Goal: Task Accomplishment & Management: Manage account settings

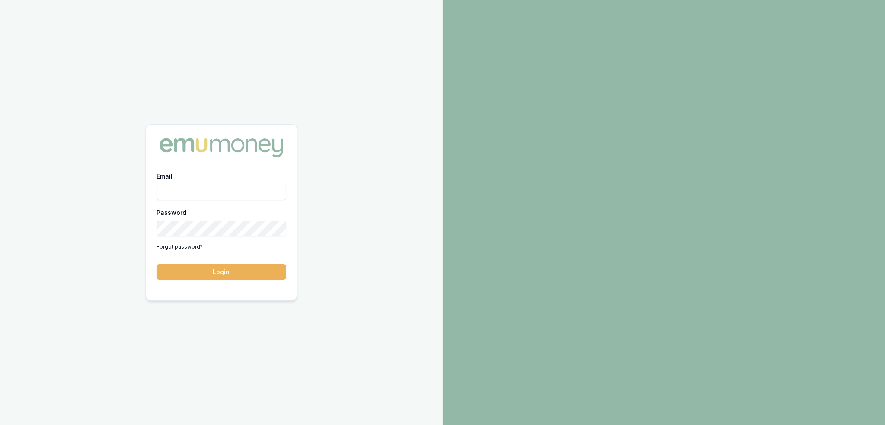
click at [171, 82] on div "Email Password Forgot password? Login" at bounding box center [221, 212] width 443 height 425
click at [194, 190] on input "Email" at bounding box center [222, 193] width 130 height 16
type input "robyn.adams@emumoney.com.au"
click at [231, 269] on button "Login" at bounding box center [222, 272] width 130 height 16
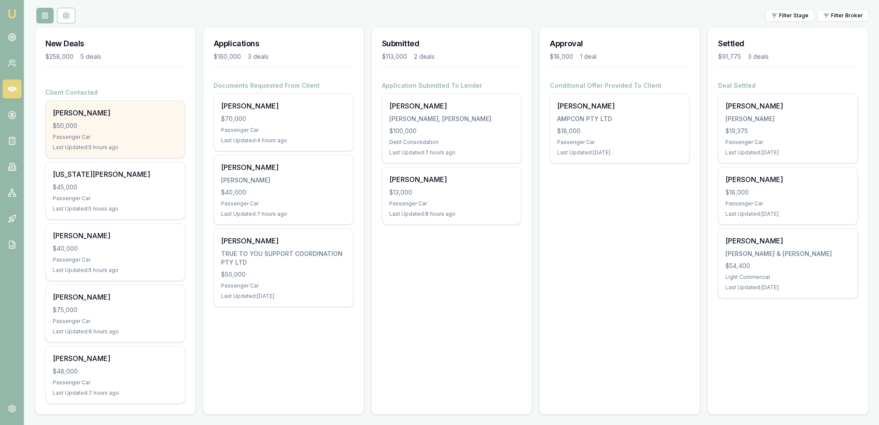
scroll to position [97, 0]
click at [103, 127] on div "$50,000" at bounding box center [115, 124] width 125 height 9
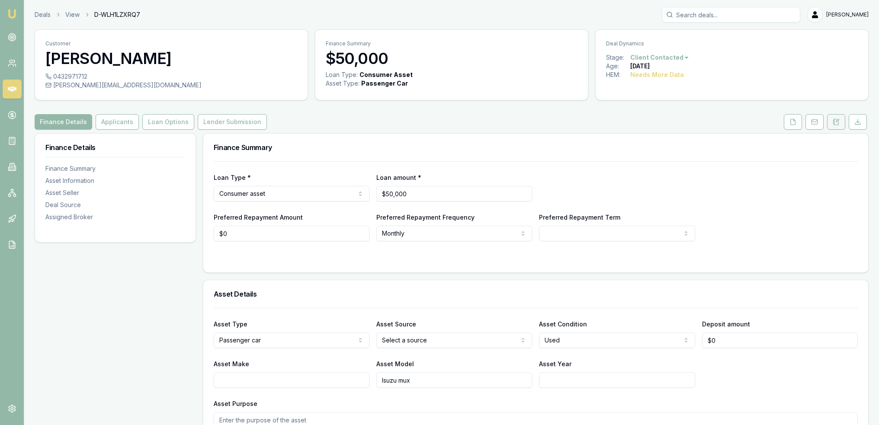
click at [839, 123] on icon at bounding box center [836, 122] width 7 height 7
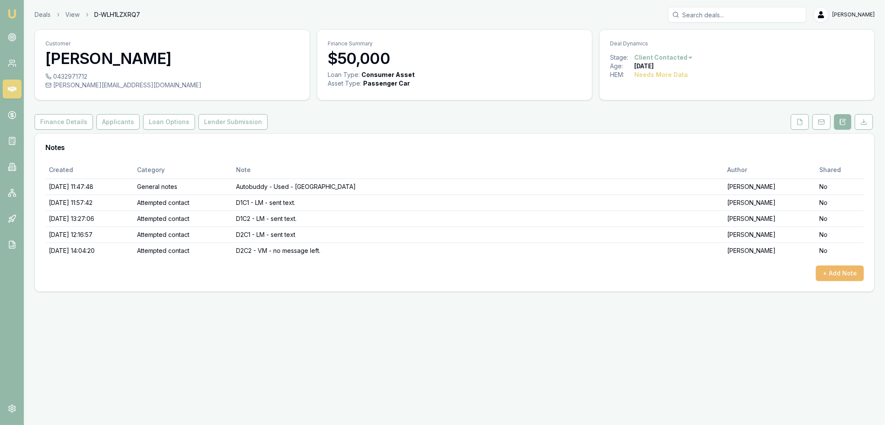
click at [843, 276] on button "+ Add Note" at bounding box center [840, 274] width 48 height 16
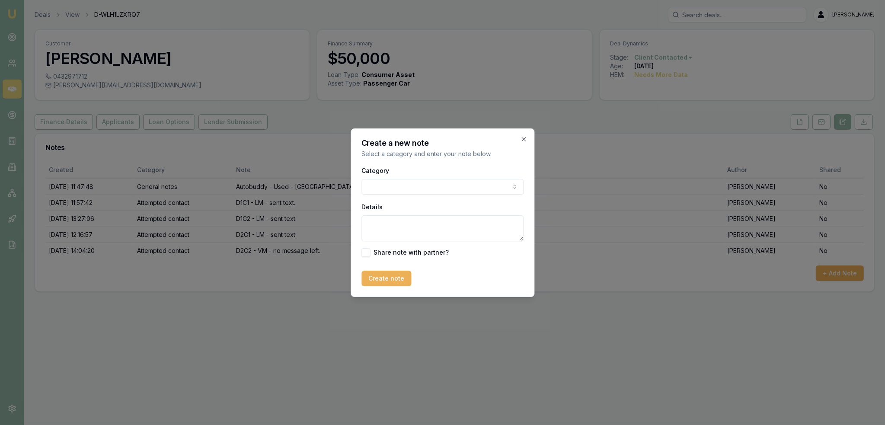
click at [394, 185] on body "Emu Broker Deals View D-WLH1LZXRQ7 Robyn Adams Toggle Menu Customer Scott Montg…" at bounding box center [442, 212] width 885 height 425
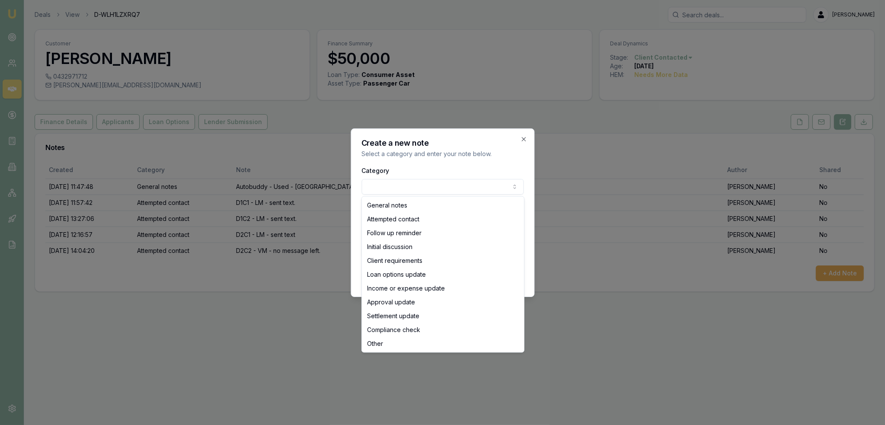
select select "ATTEMPTED_CONTACT"
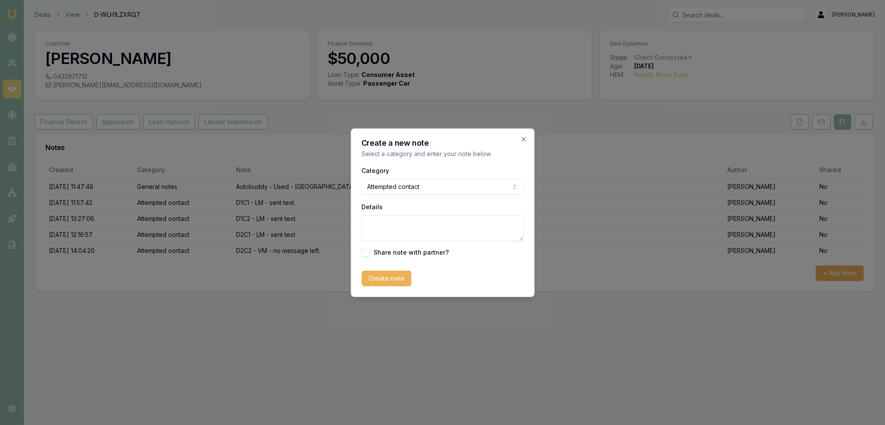
click at [395, 218] on textarea "Details" at bounding box center [443, 228] width 162 height 26
type textarea "D2C3 - LM - sent text."
click at [381, 285] on button "Create note" at bounding box center [387, 279] width 50 height 16
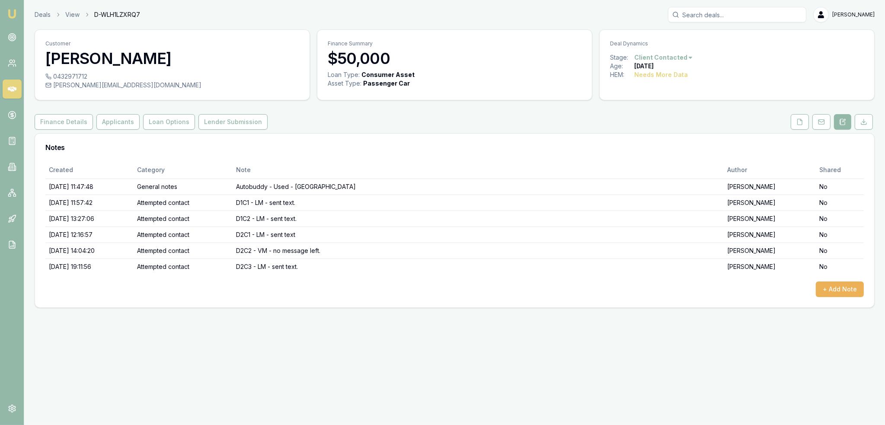
click at [11, 11] on img at bounding box center [12, 14] width 10 height 10
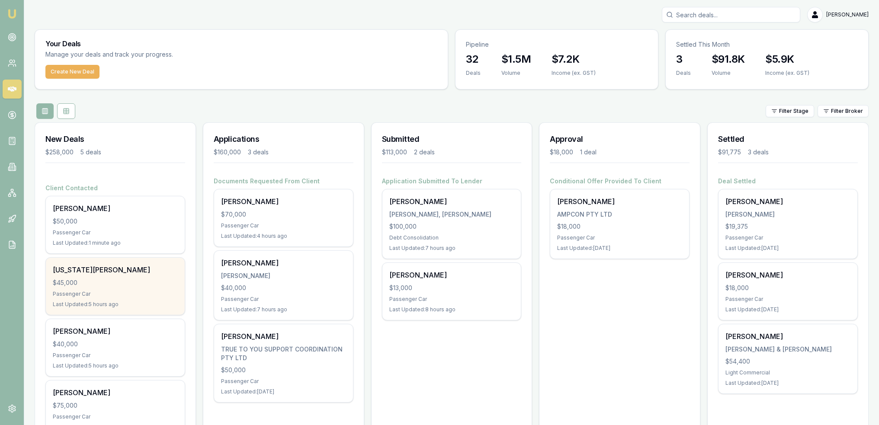
click at [83, 269] on div "[US_STATE][PERSON_NAME]" at bounding box center [115, 270] width 125 height 10
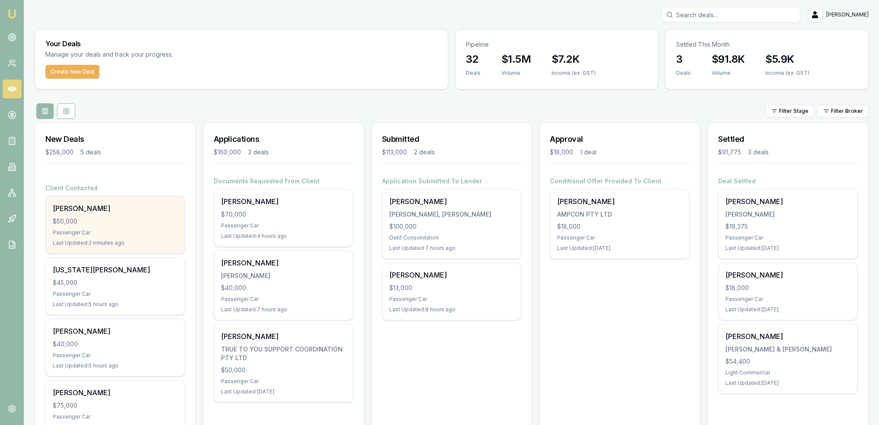
click at [77, 213] on div "[PERSON_NAME]" at bounding box center [115, 208] width 125 height 10
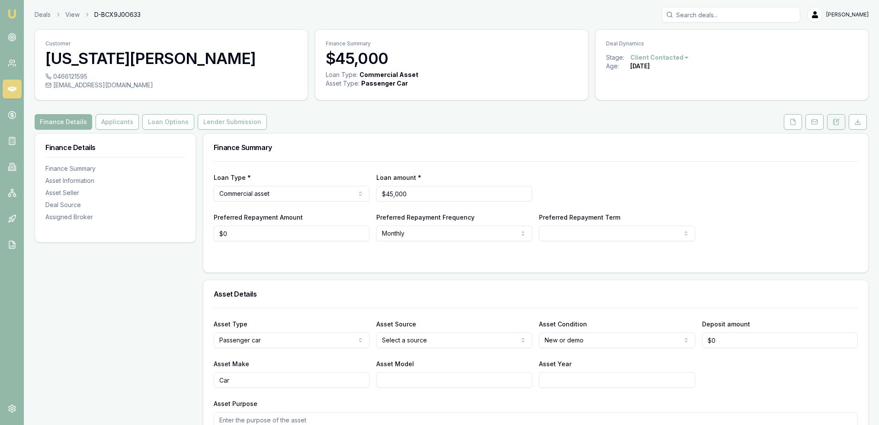
click at [840, 124] on button at bounding box center [836, 122] width 18 height 16
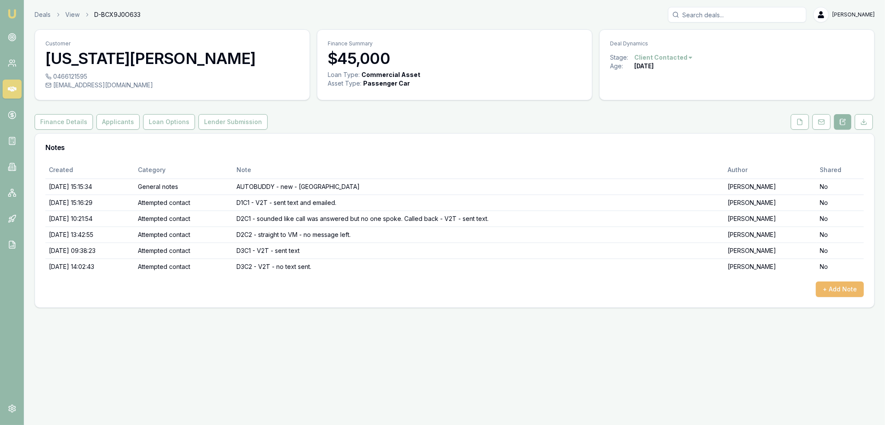
click at [848, 289] on button "+ Add Note" at bounding box center [840, 290] width 48 height 16
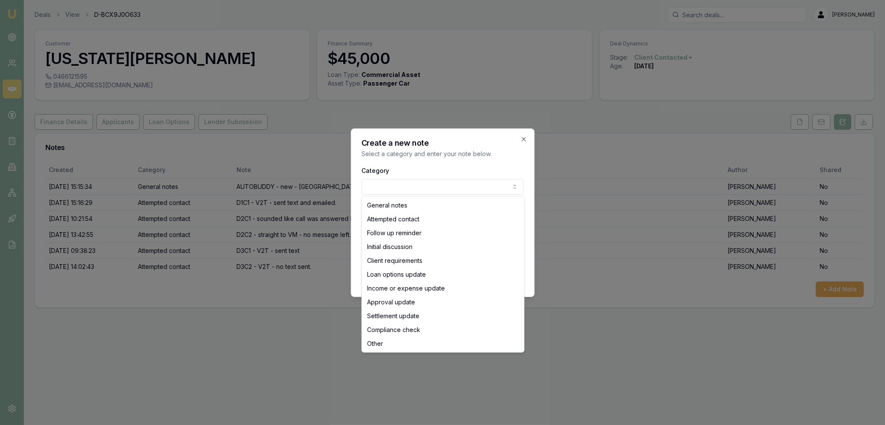
click at [399, 180] on body "Emu Broker Deals View D-BCX9J0O633 Robyn Adams Toggle Menu Customer Georgia Cla…" at bounding box center [442, 212] width 885 height 425
select select "ATTEMPTED_CONTACT"
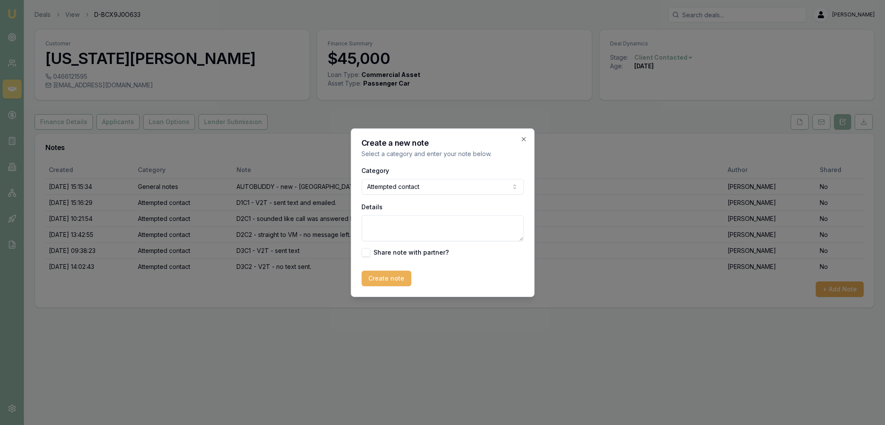
click at [388, 225] on textarea "Details" at bounding box center [443, 228] width 162 height 26
type textarea "D3C3 - V2T - sent text."
click at [373, 278] on button "Create note" at bounding box center [387, 279] width 50 height 16
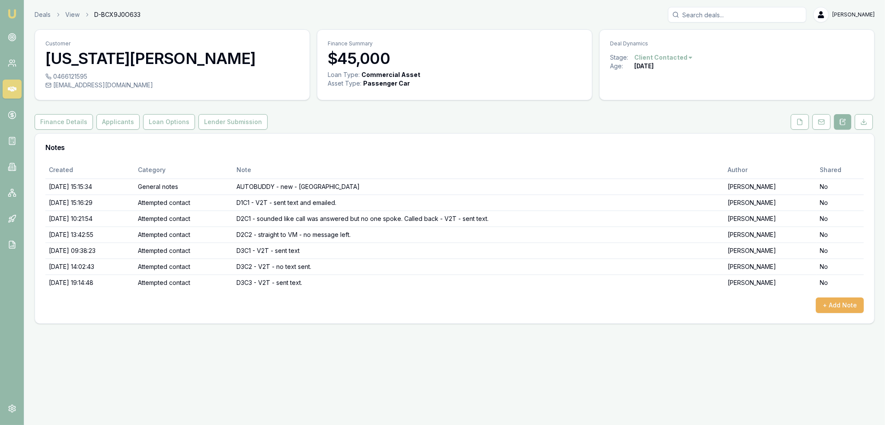
click at [13, 11] on img at bounding box center [12, 14] width 10 height 10
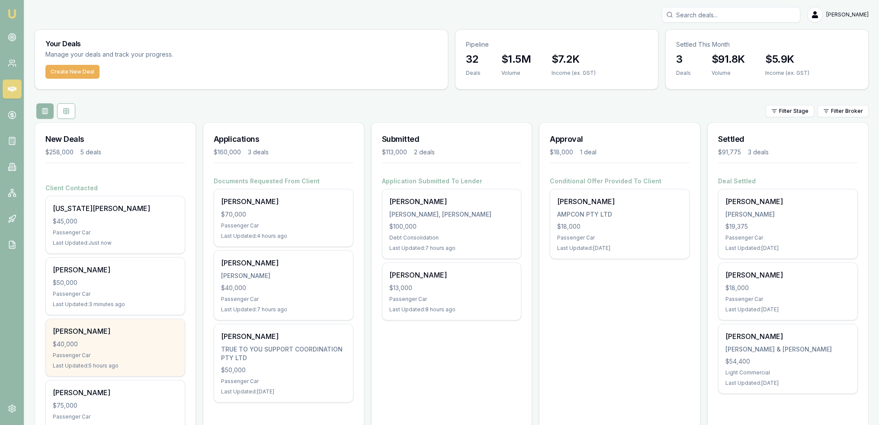
click at [132, 345] on div "$40,000" at bounding box center [115, 344] width 125 height 9
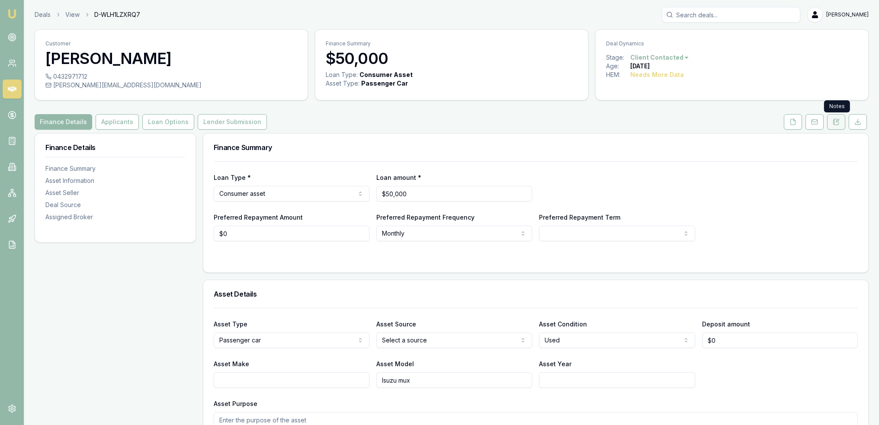
click at [834, 125] on icon at bounding box center [836, 122] width 7 height 7
click at [836, 125] on icon at bounding box center [836, 122] width 7 height 7
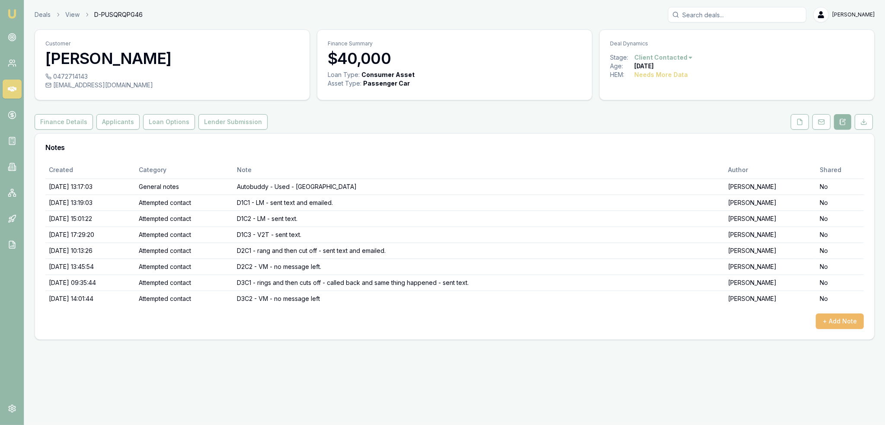
click at [841, 320] on button "+ Add Note" at bounding box center [840, 322] width 48 height 16
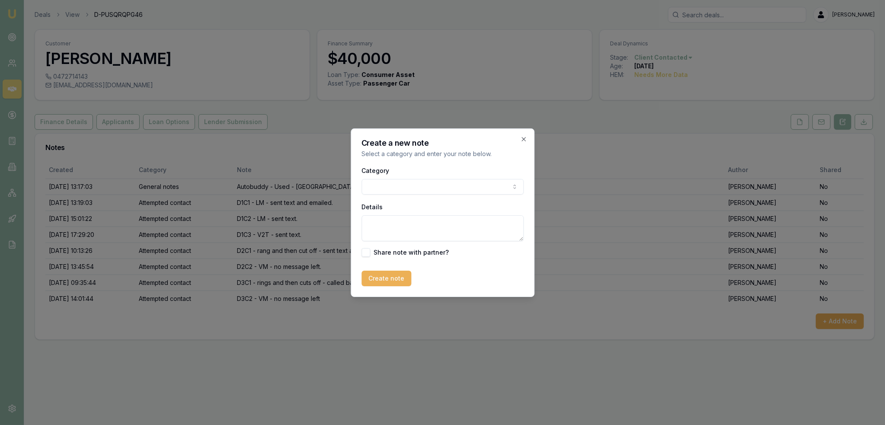
click at [381, 183] on body "Emu Broker Deals View D-PUSQRQPG46 [PERSON_NAME] Toggle Menu Customer [PERSON_N…" at bounding box center [442, 212] width 885 height 425
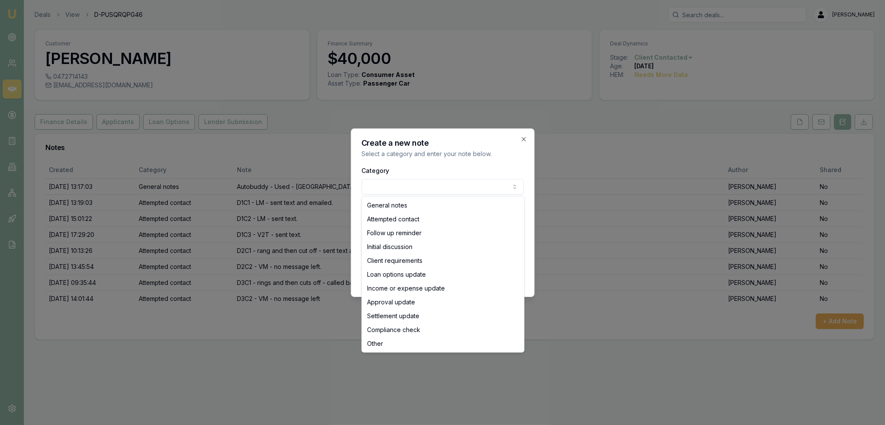
select select "ATTEMPTED_CONTACT"
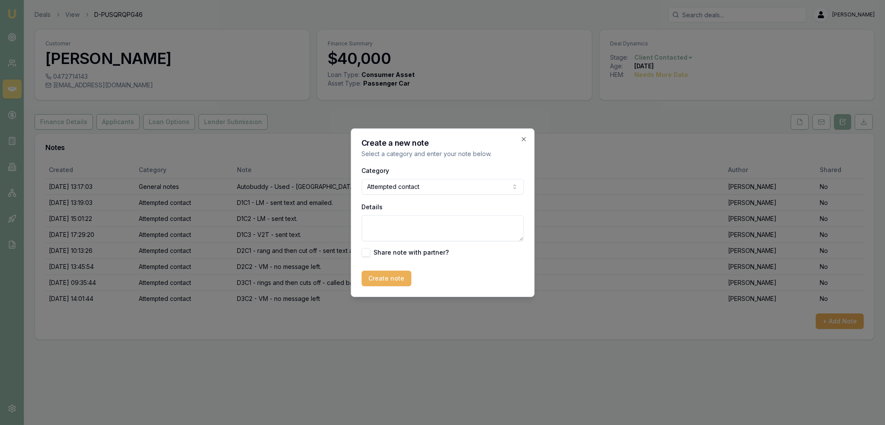
click at [421, 217] on textarea "Details" at bounding box center [443, 228] width 162 height 26
type textarea "D3C3 - V2T - sent text."
click at [390, 280] on button "Create note" at bounding box center [387, 279] width 50 height 16
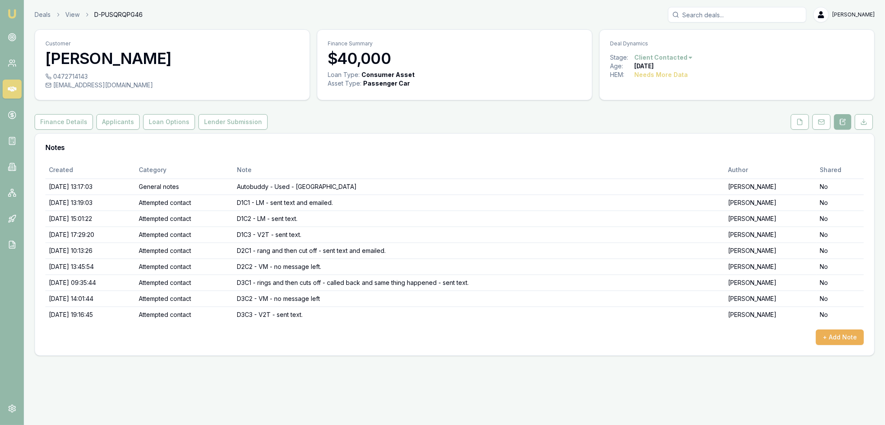
click at [15, 9] on img at bounding box center [12, 14] width 10 height 10
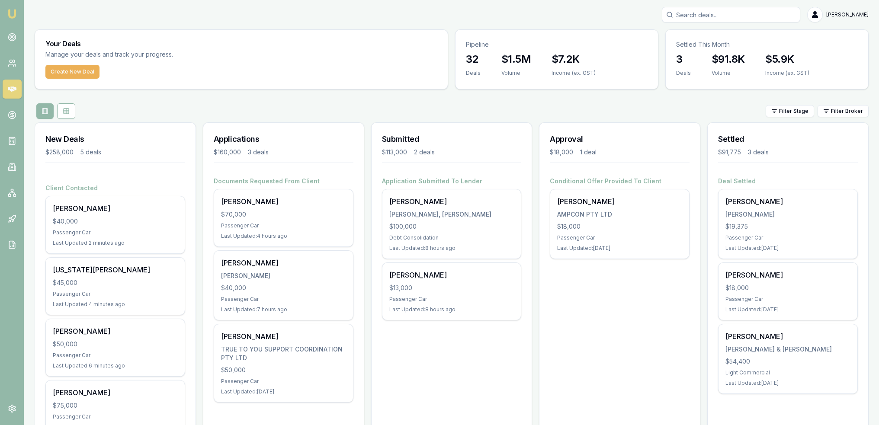
click at [718, 10] on input "Search deals" at bounding box center [731, 15] width 138 height 16
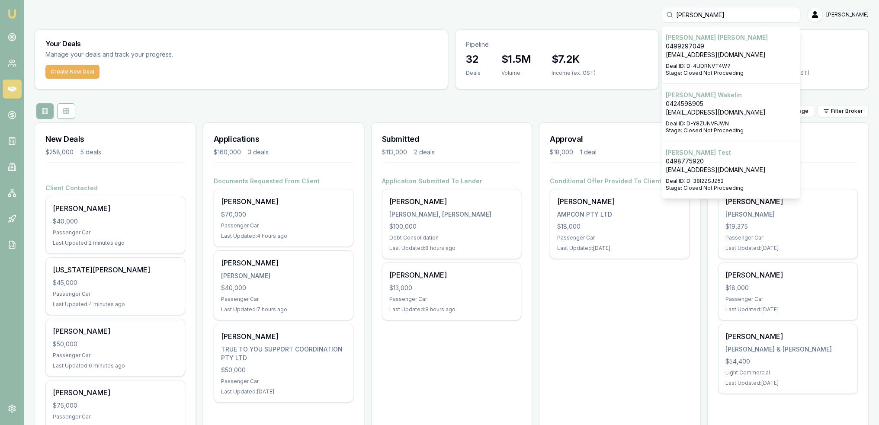
type input "[PERSON_NAME]"
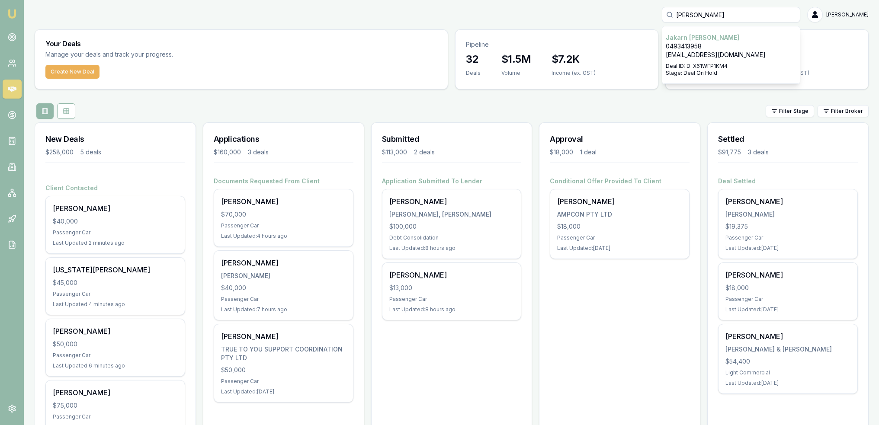
click at [731, 48] on p "0493413958" at bounding box center [731, 46] width 131 height 9
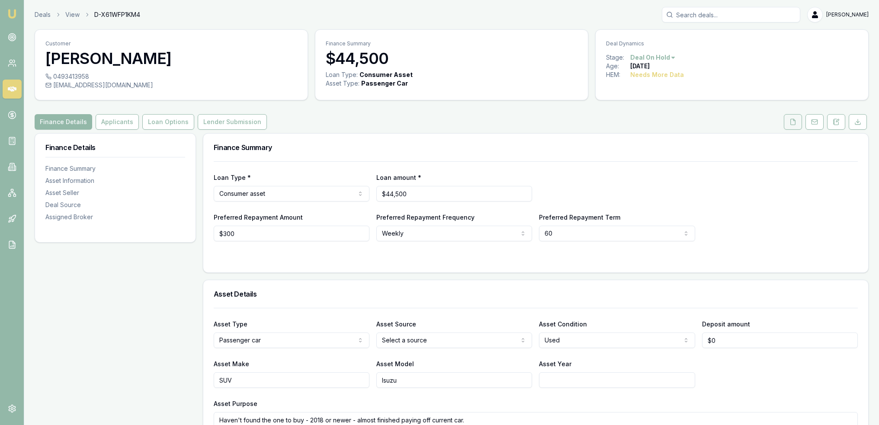
click at [792, 119] on icon at bounding box center [793, 122] width 5 height 6
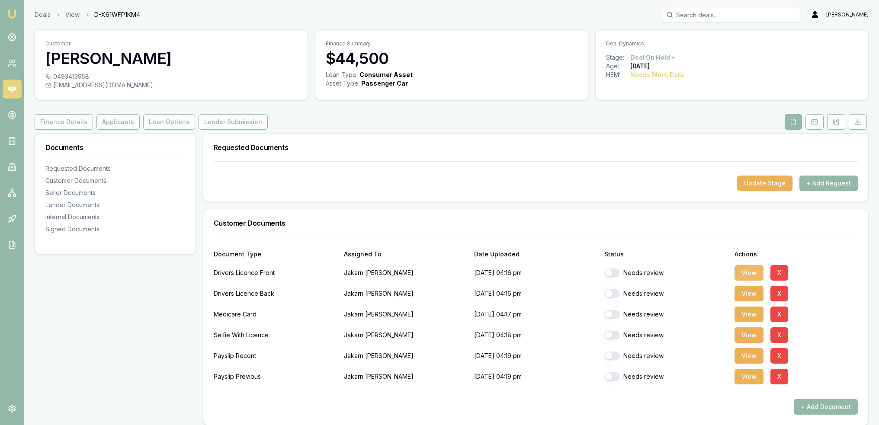
click at [747, 273] on button "View" at bounding box center [748, 273] width 29 height 16
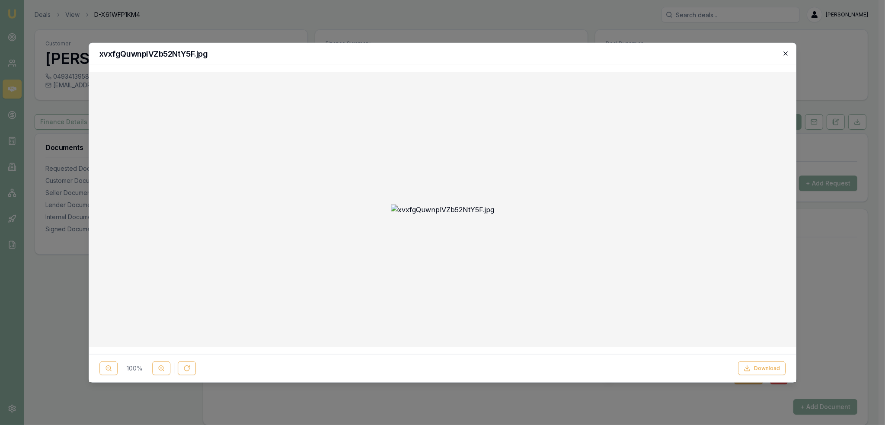
click at [787, 54] on icon "button" at bounding box center [785, 53] width 7 height 7
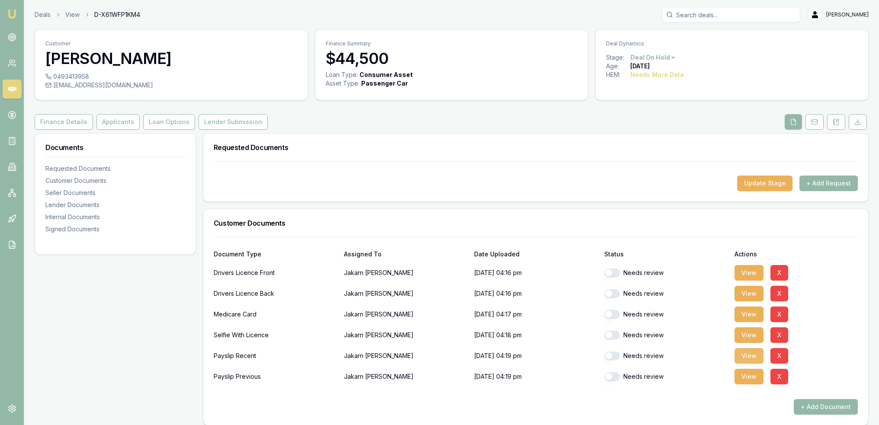
click at [745, 356] on button "View" at bounding box center [748, 356] width 29 height 16
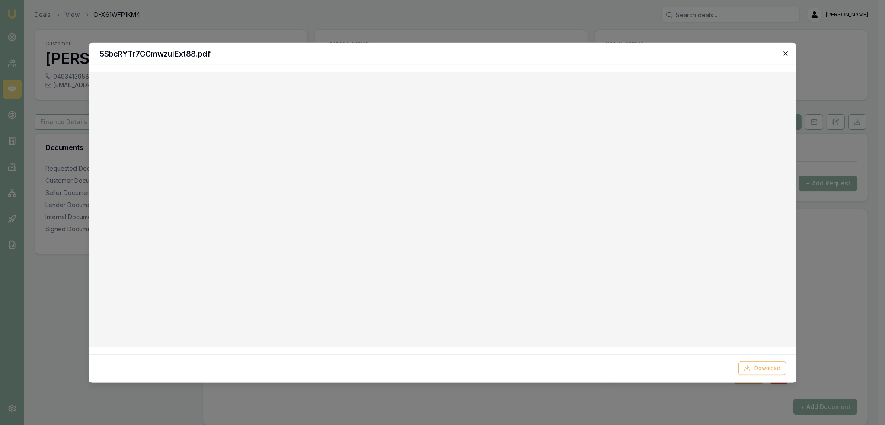
click at [785, 50] on icon "button" at bounding box center [785, 53] width 7 height 7
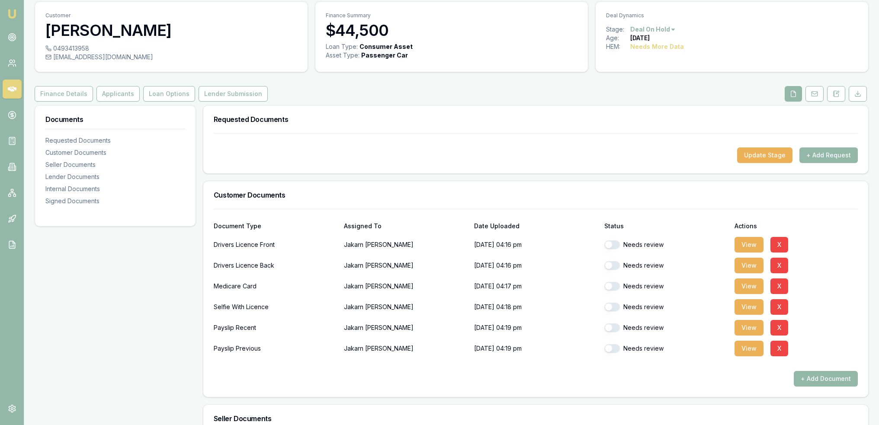
scroll to position [43, 0]
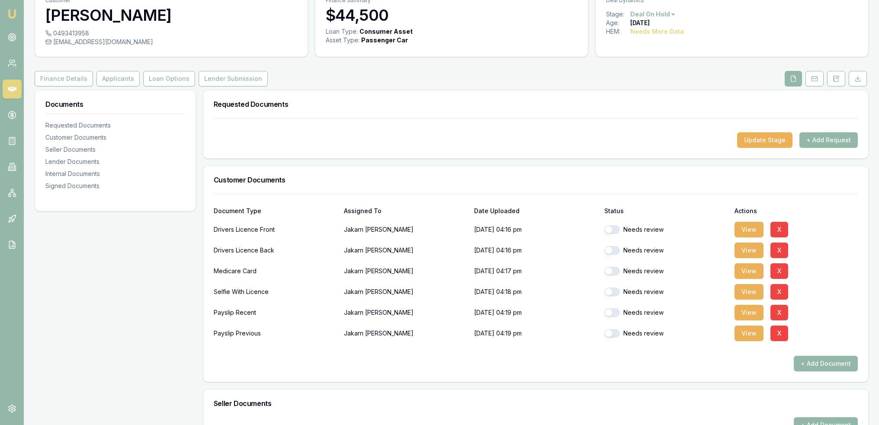
click at [621, 229] on div "Needs review" at bounding box center [665, 229] width 123 height 9
click at [618, 229] on button "button" at bounding box center [612, 229] width 16 height 9
checkbox input "true"
click at [618, 247] on button "button" at bounding box center [612, 250] width 16 height 9
checkbox input "true"
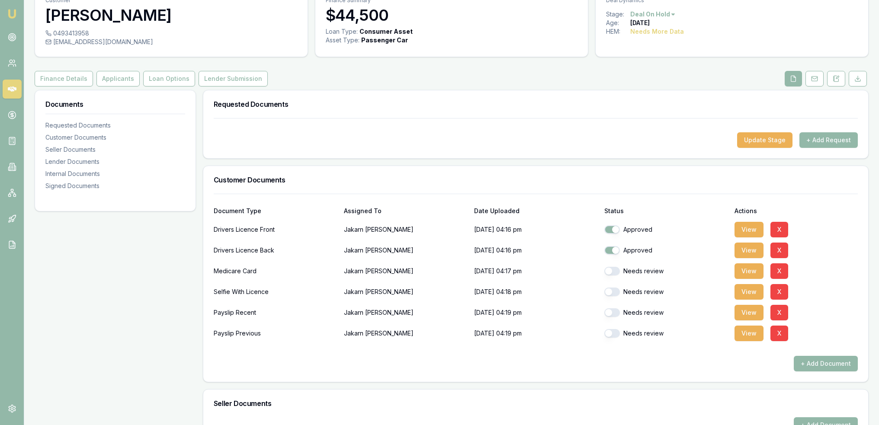
click at [612, 268] on button "button" at bounding box center [612, 271] width 16 height 9
checkbox input "true"
click at [618, 292] on button "button" at bounding box center [612, 292] width 16 height 9
checkbox input "true"
checkbox input "false"
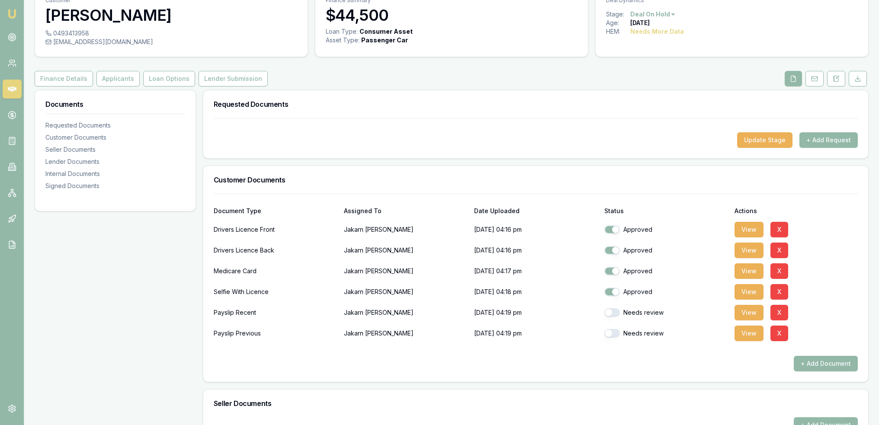
checkbox input "false"
checkbox input "true"
click at [612, 311] on button "button" at bounding box center [612, 312] width 16 height 9
click at [615, 313] on button "button" at bounding box center [612, 312] width 16 height 9
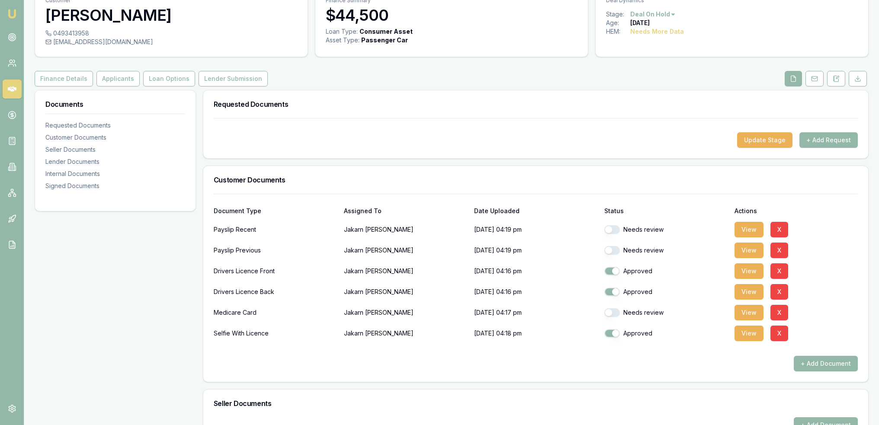
checkbox input "true"
click at [615, 249] on button "button" at bounding box center [612, 250] width 16 height 9
checkbox input "true"
click at [616, 231] on button "button" at bounding box center [612, 229] width 16 height 9
checkbox input "true"
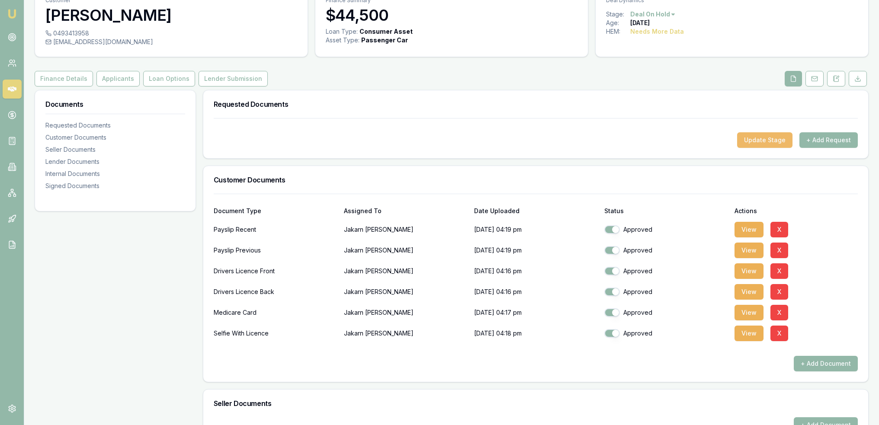
click at [781, 143] on button "Update Stage" at bounding box center [764, 140] width 55 height 16
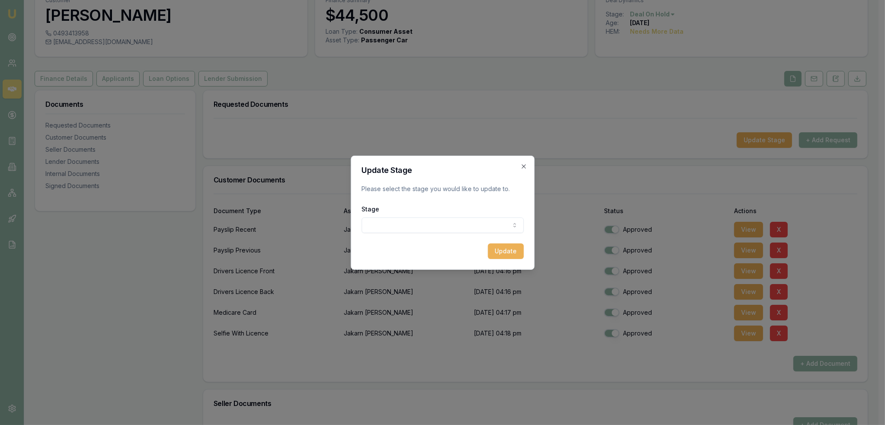
click at [464, 224] on body "Emu Broker Deals View D-X61WFP1KM4 [PERSON_NAME] Toggle Menu Customer [PERSON_N…" at bounding box center [439, 169] width 879 height 425
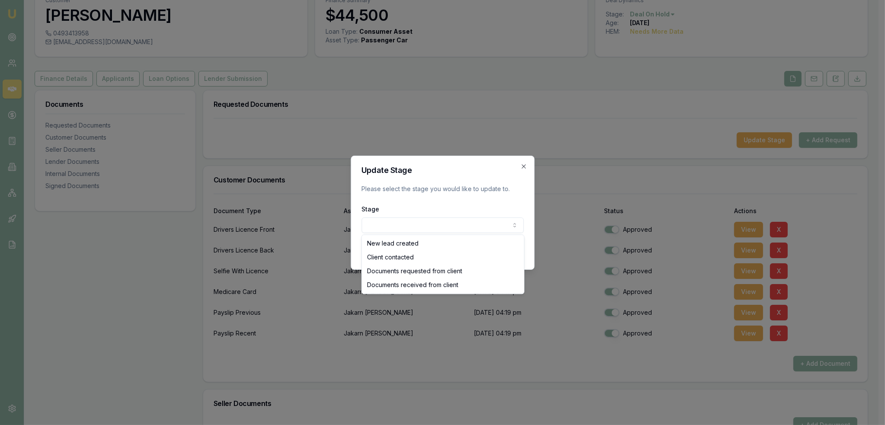
select select "DOCUMENTS_RECEIVED_FROM_CLIENT"
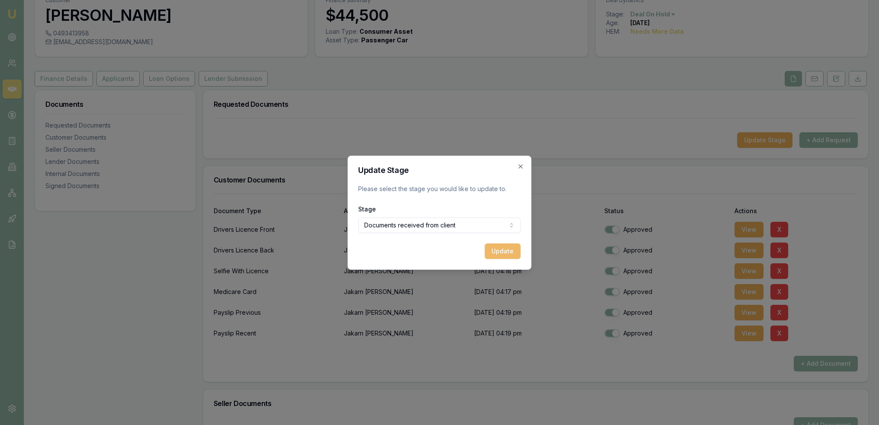
click at [503, 255] on button "Update" at bounding box center [503, 252] width 36 height 16
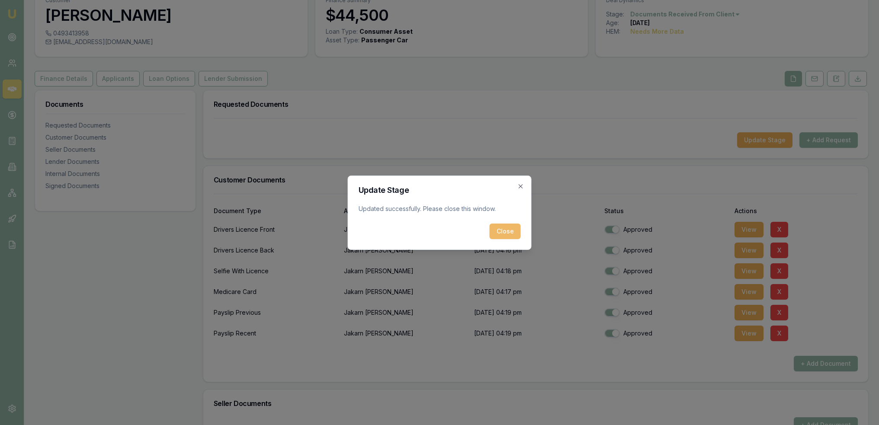
click at [503, 228] on button "Close" at bounding box center [505, 232] width 31 height 16
